Goal: Task Accomplishment & Management: Manage account settings

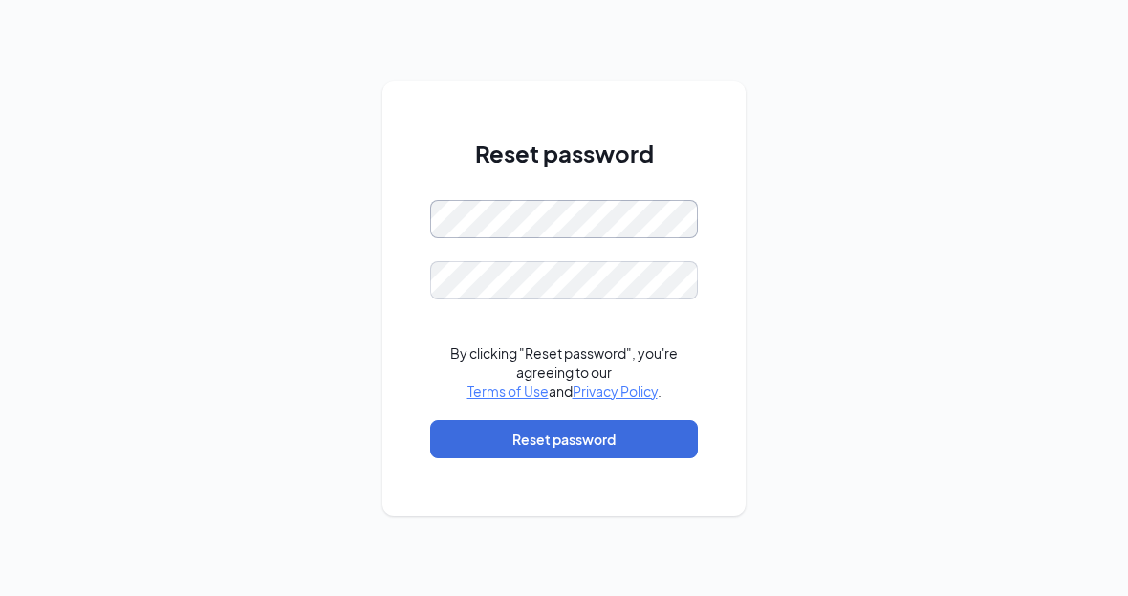
scroll to position [55, 0]
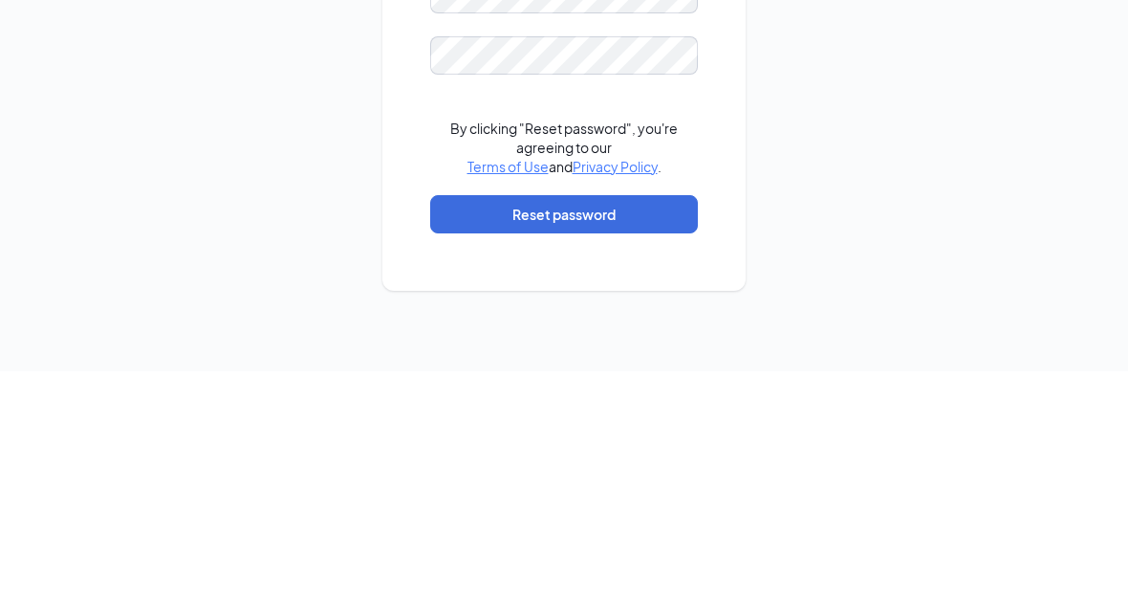
click at [530, 420] on button "Reset password" at bounding box center [564, 439] width 268 height 38
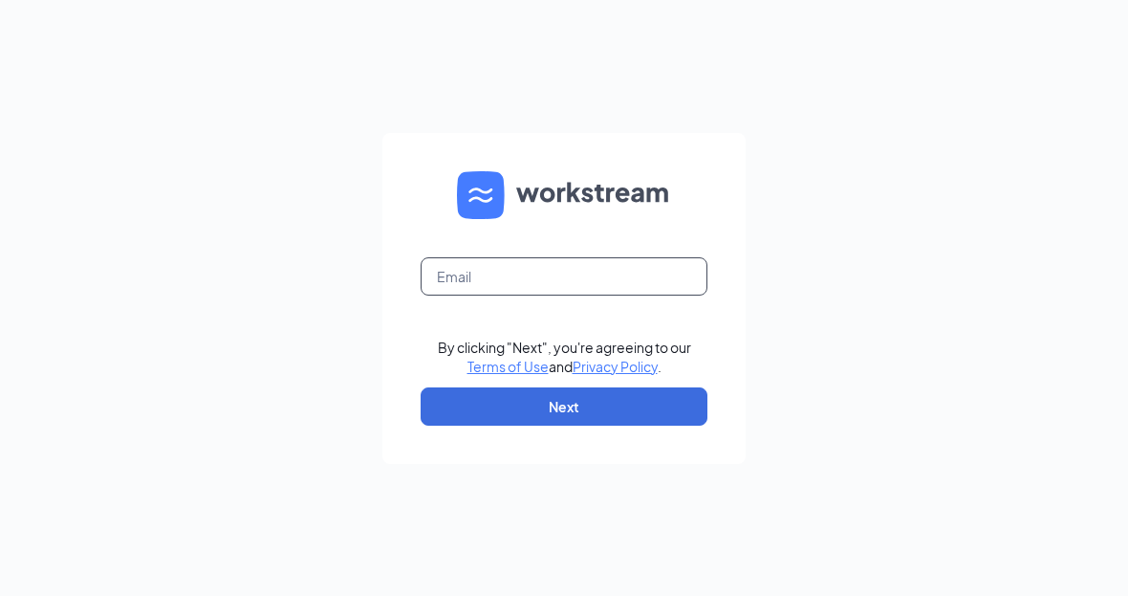
click at [475, 295] on input "text" at bounding box center [564, 276] width 287 height 38
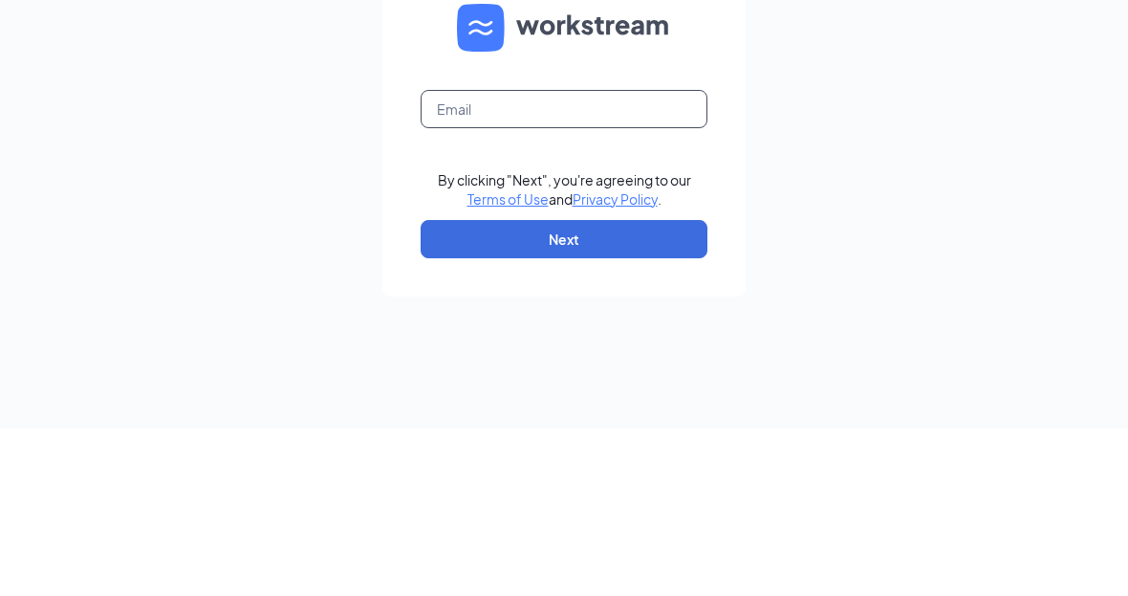
type input "[EMAIL_ADDRESS][DOMAIN_NAME]"
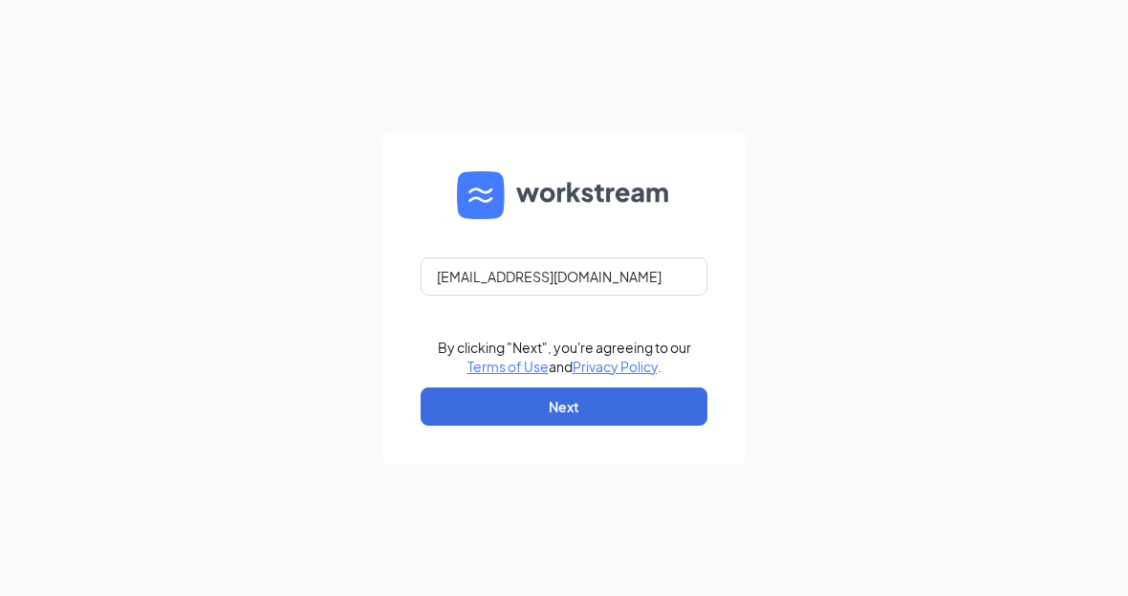
click at [543, 417] on button "Next" at bounding box center [564, 406] width 287 height 38
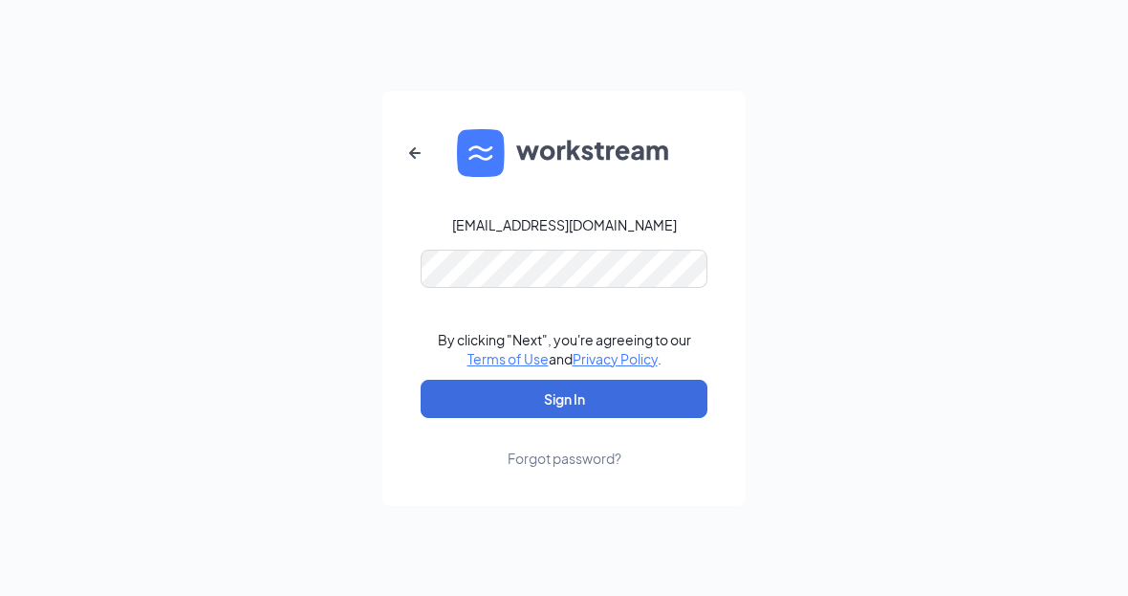
click at [564, 410] on button "Sign In" at bounding box center [564, 399] width 287 height 38
